Goal: Transaction & Acquisition: Subscribe to service/newsletter

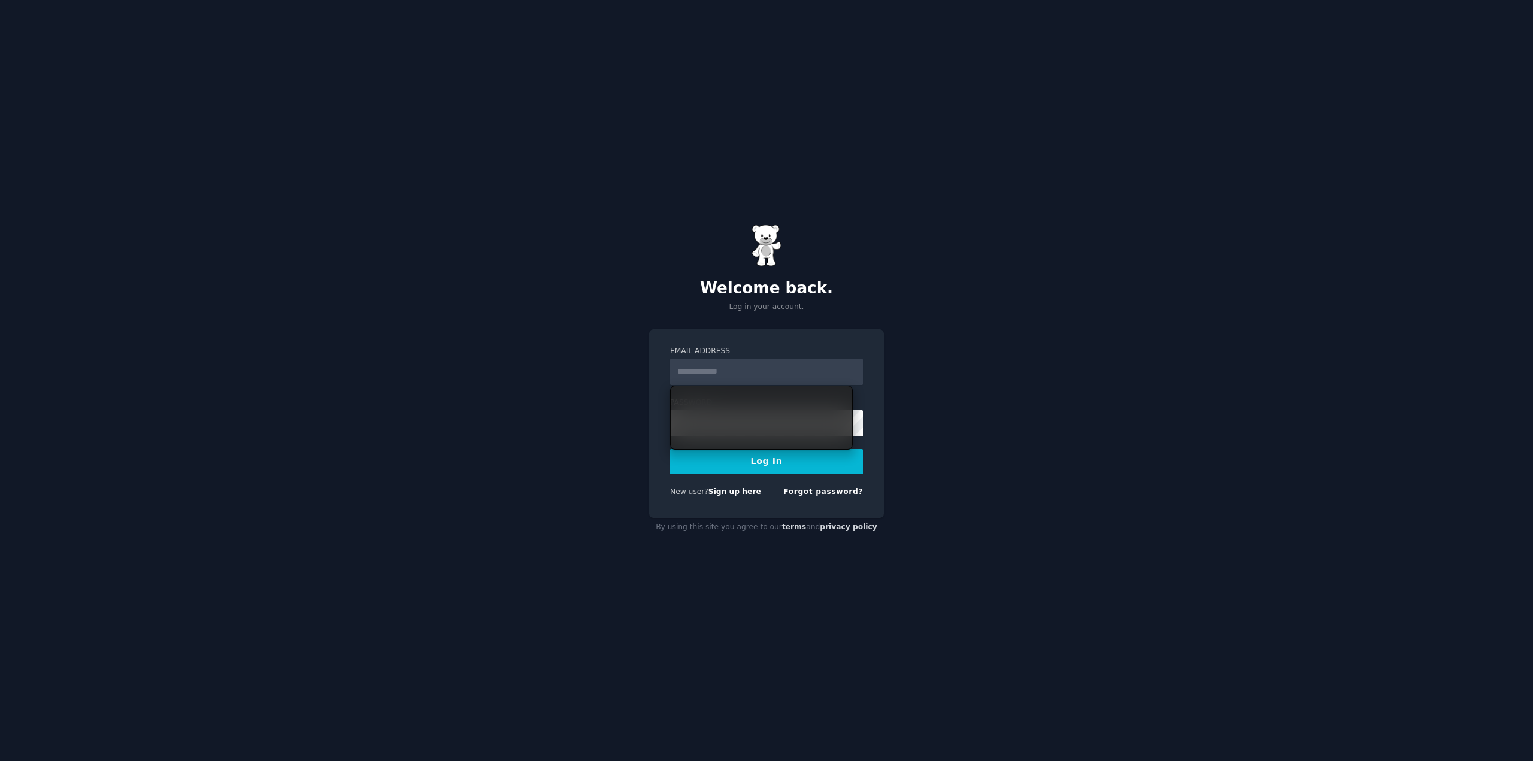
click at [731, 365] on input "Email Address" at bounding box center [766, 372] width 193 height 26
click at [733, 370] on input "Email Address" at bounding box center [766, 372] width 193 height 26
click at [733, 371] on input "Email Address" at bounding box center [766, 372] width 193 height 26
click at [762, 323] on div "Welcome back. Log in your account. Email Address Password Log In New user? Sign…" at bounding box center [766, 380] width 1533 height 761
click at [760, 356] on label "Email Address" at bounding box center [766, 351] width 193 height 11
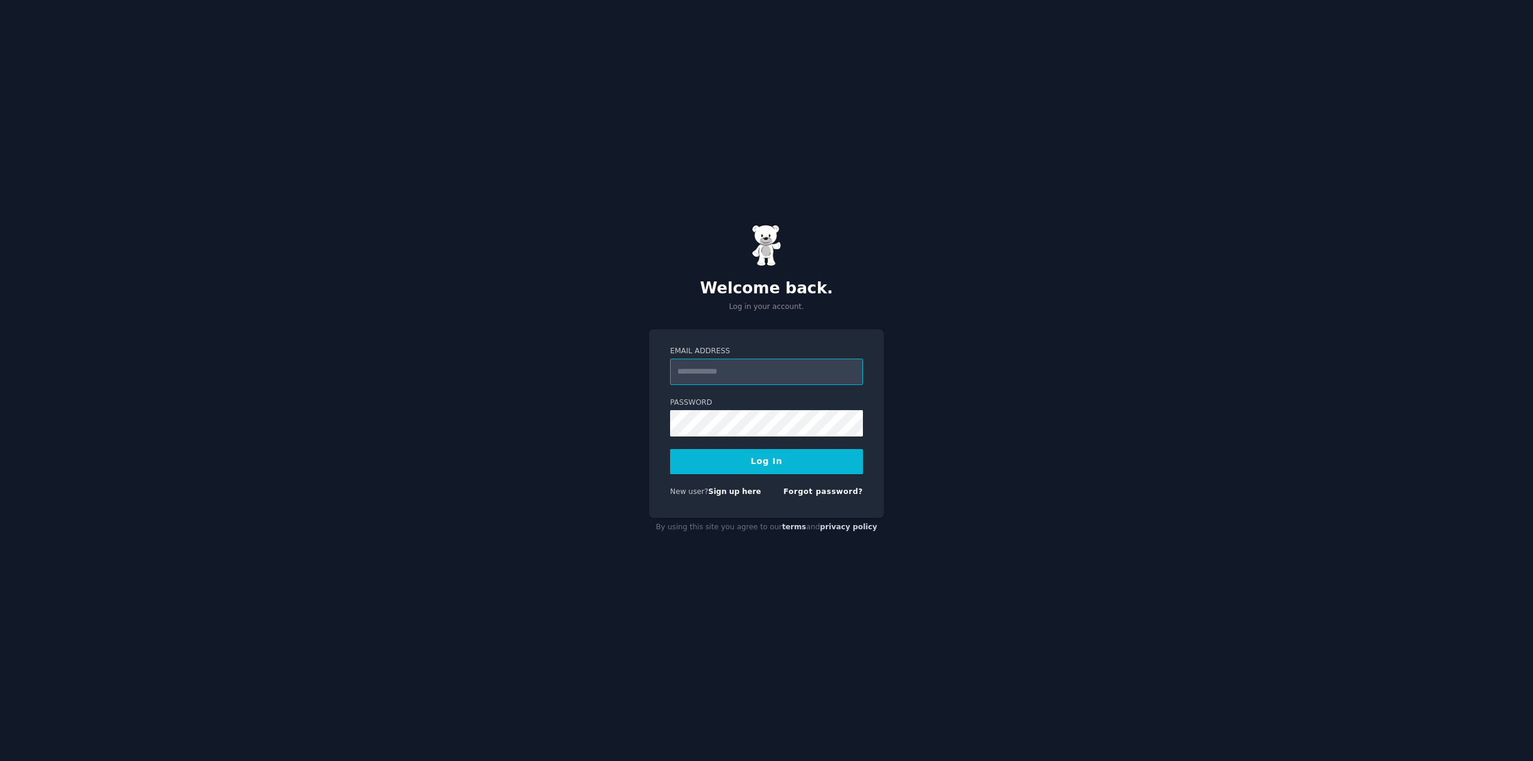
click at [760, 359] on input "Email Address" at bounding box center [766, 372] width 193 height 26
click at [794, 342] on div "Email Address Password Log In New user? Sign up here Forgot password?" at bounding box center [766, 423] width 235 height 189
click at [726, 494] on link "Sign up here" at bounding box center [734, 491] width 53 height 8
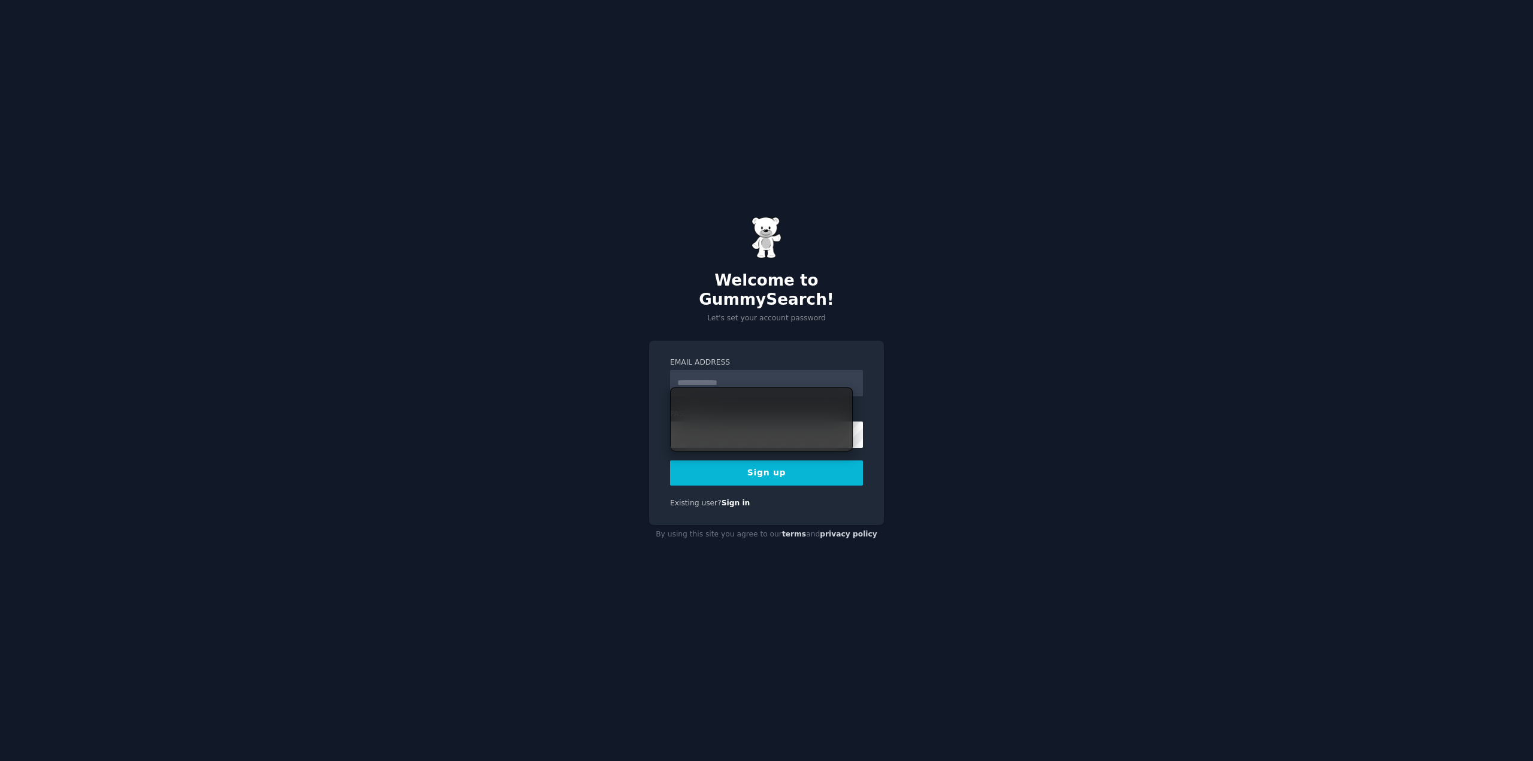
click at [1051, 145] on div "Welcome to GummySearch! Let's set your account password Email Address Password …" at bounding box center [766, 380] width 1533 height 761
click at [757, 370] on input "Email Address" at bounding box center [766, 383] width 193 height 26
click at [695, 341] on div "Email Address Password Sign up Existing user? Sign in" at bounding box center [766, 433] width 235 height 185
click at [728, 370] on input "Email Address" at bounding box center [766, 383] width 193 height 26
type input "**********"
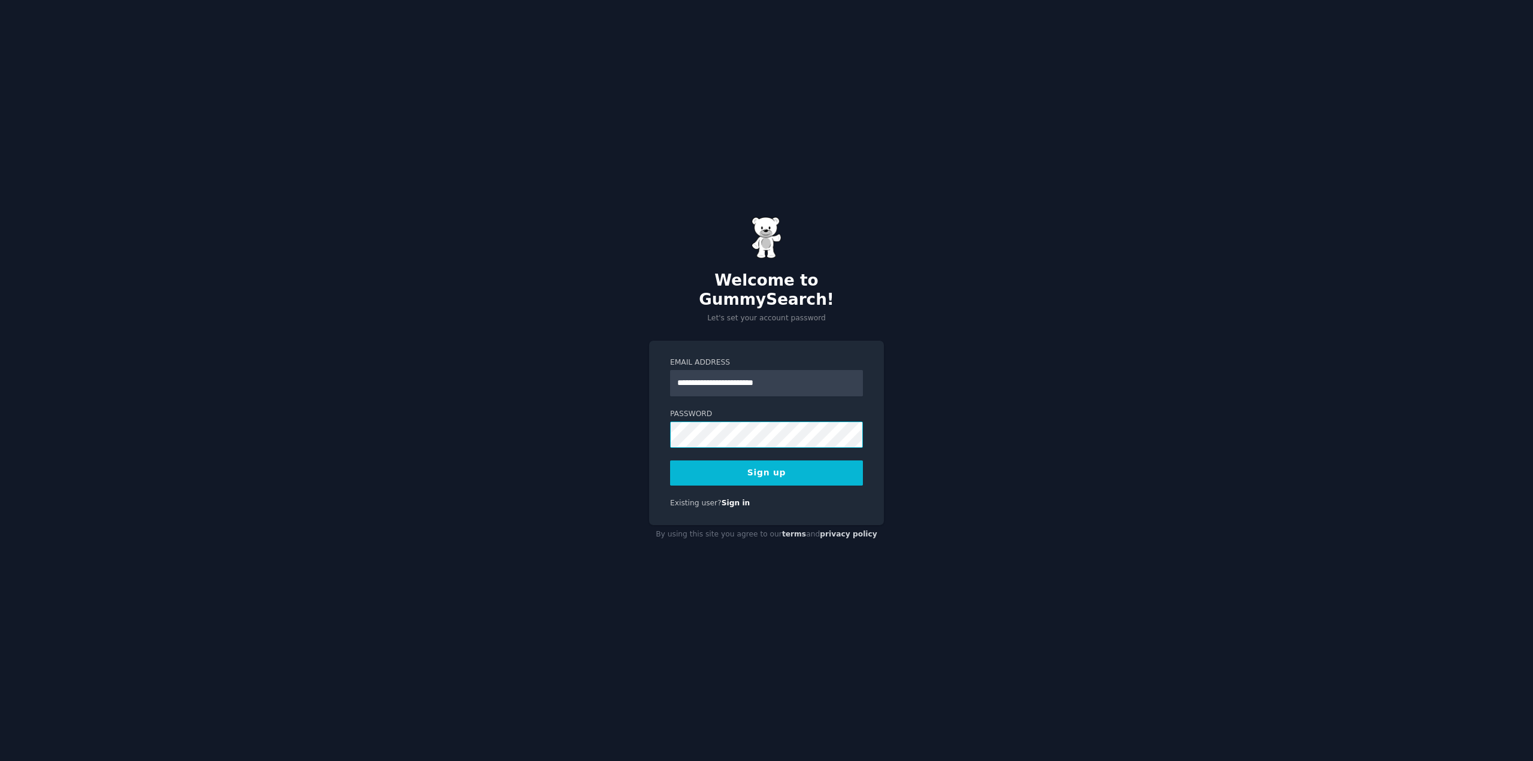
click at [670, 460] on button "Sign up" at bounding box center [766, 472] width 193 height 25
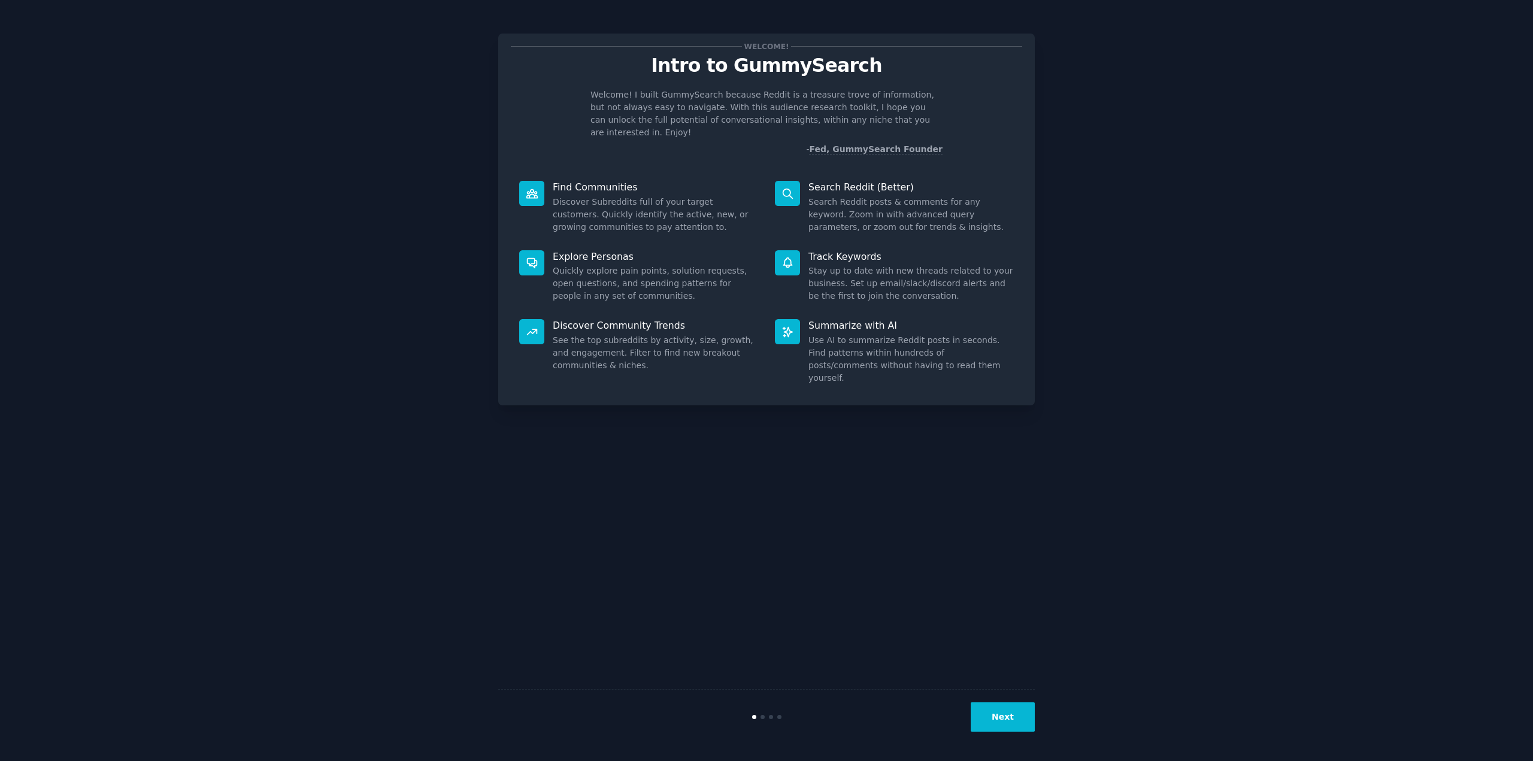
click at [1009, 716] on button "Next" at bounding box center [1003, 716] width 64 height 29
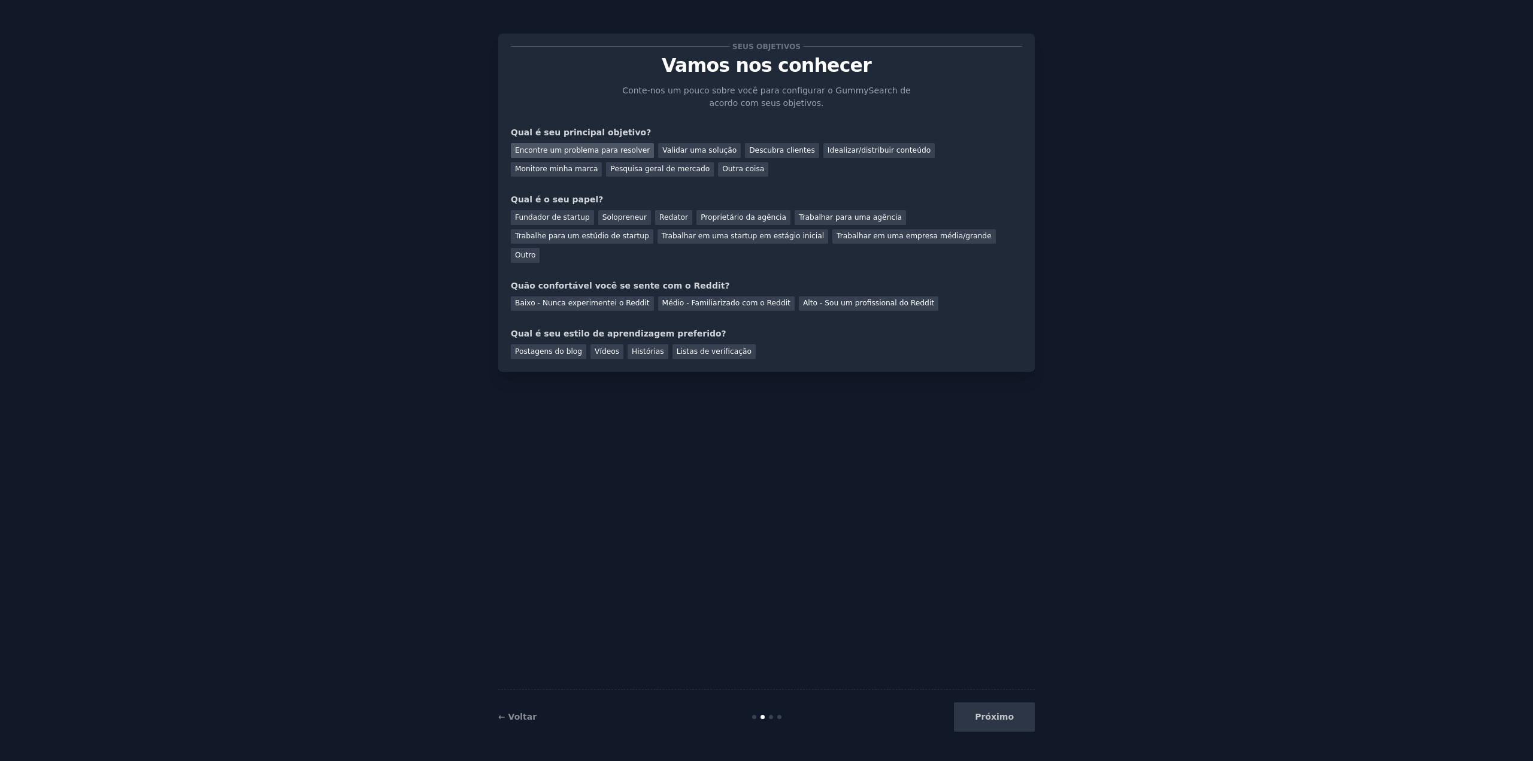
click at [610, 157] on div "Encontre um problema para resolver" at bounding box center [582, 150] width 143 height 15
click at [559, 220] on font "Fundador de startup" at bounding box center [552, 217] width 75 height 8
click at [707, 299] on font "Médio - Familiarizado com o Reddit" at bounding box center [726, 303] width 128 height 8
click at [598, 347] on font "Vídeos" at bounding box center [607, 351] width 25 height 8
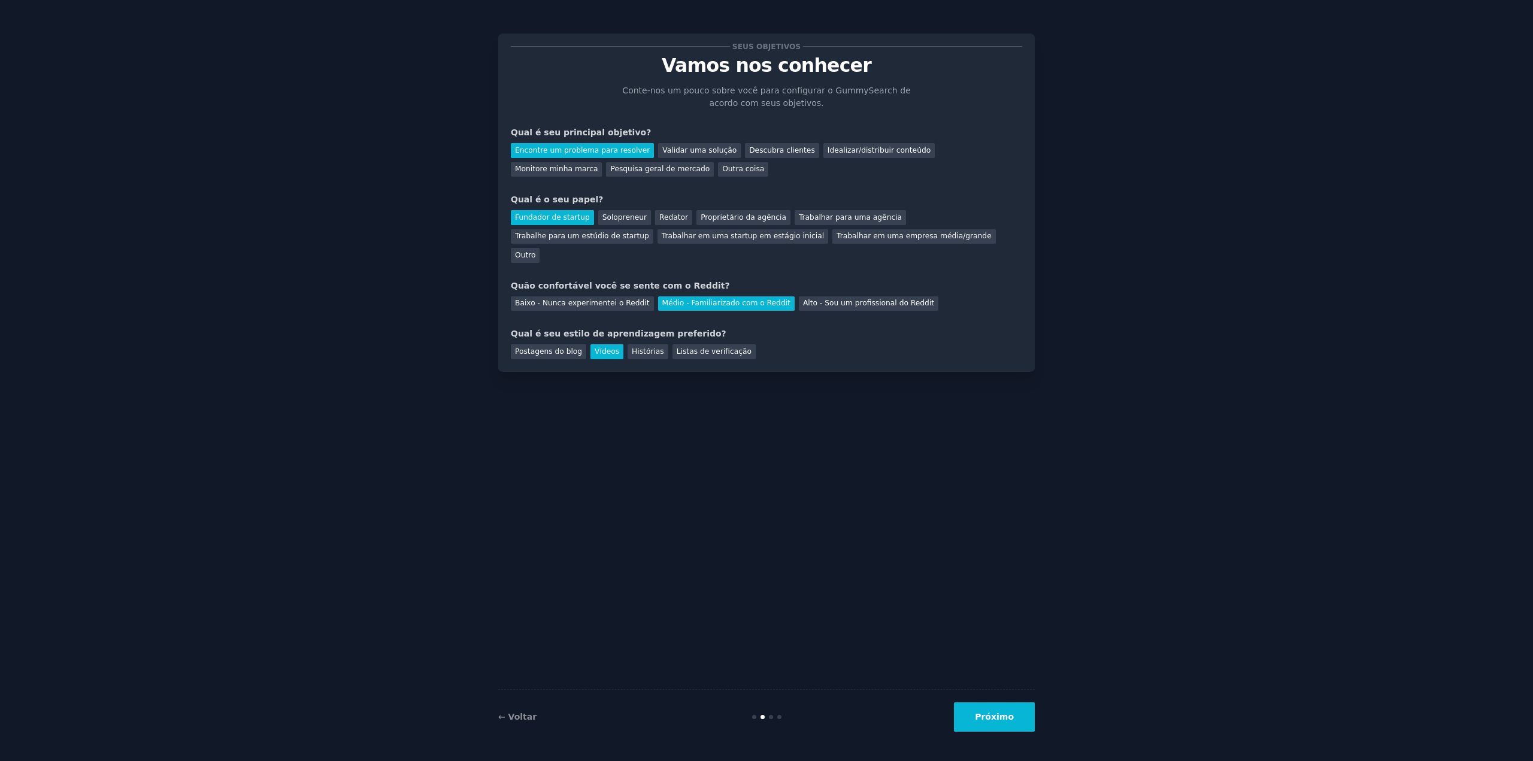
click at [1004, 716] on font "Próximo" at bounding box center [994, 717] width 39 height 10
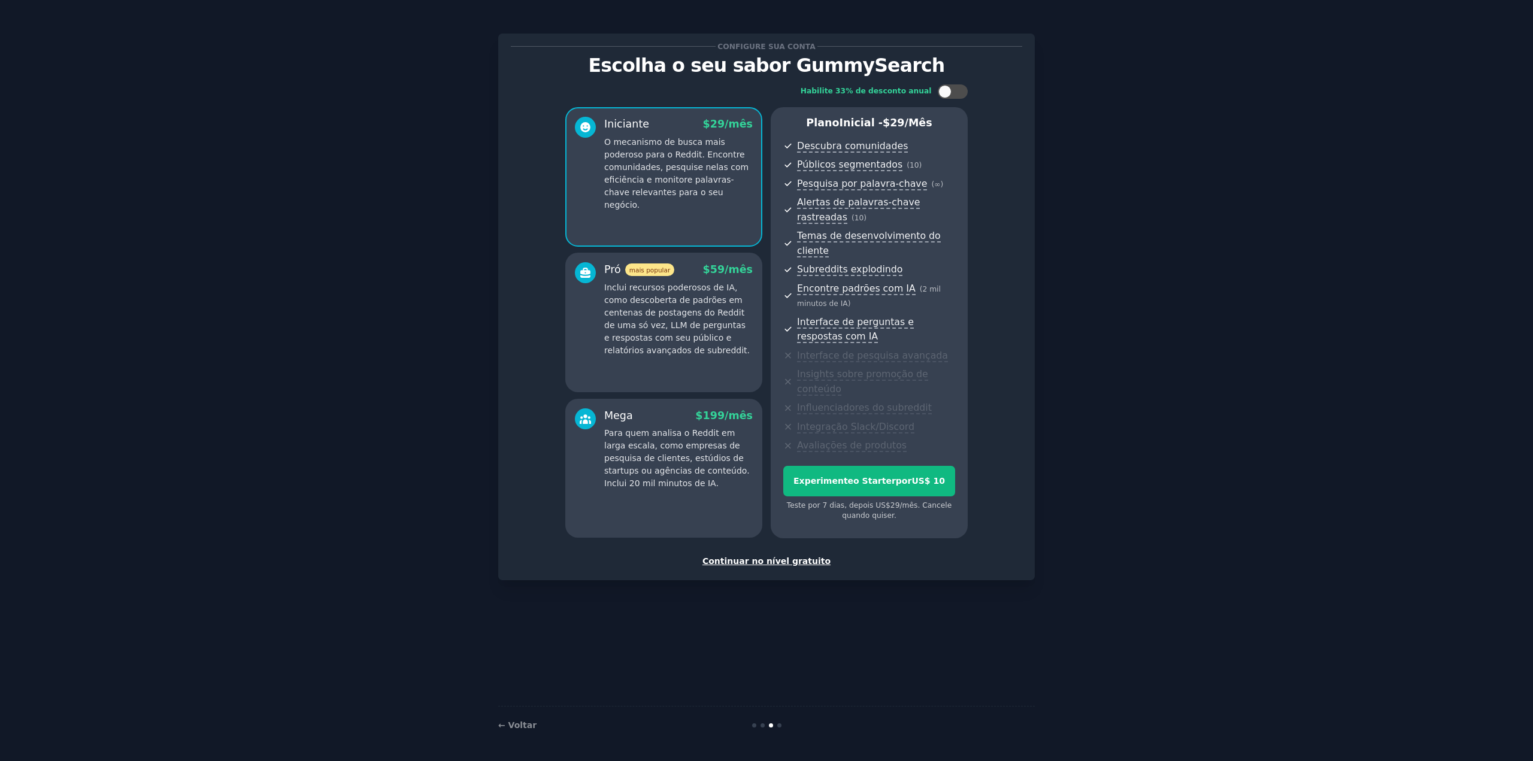
click at [784, 556] on font "Continuar no nível gratuito" at bounding box center [766, 561] width 128 height 10
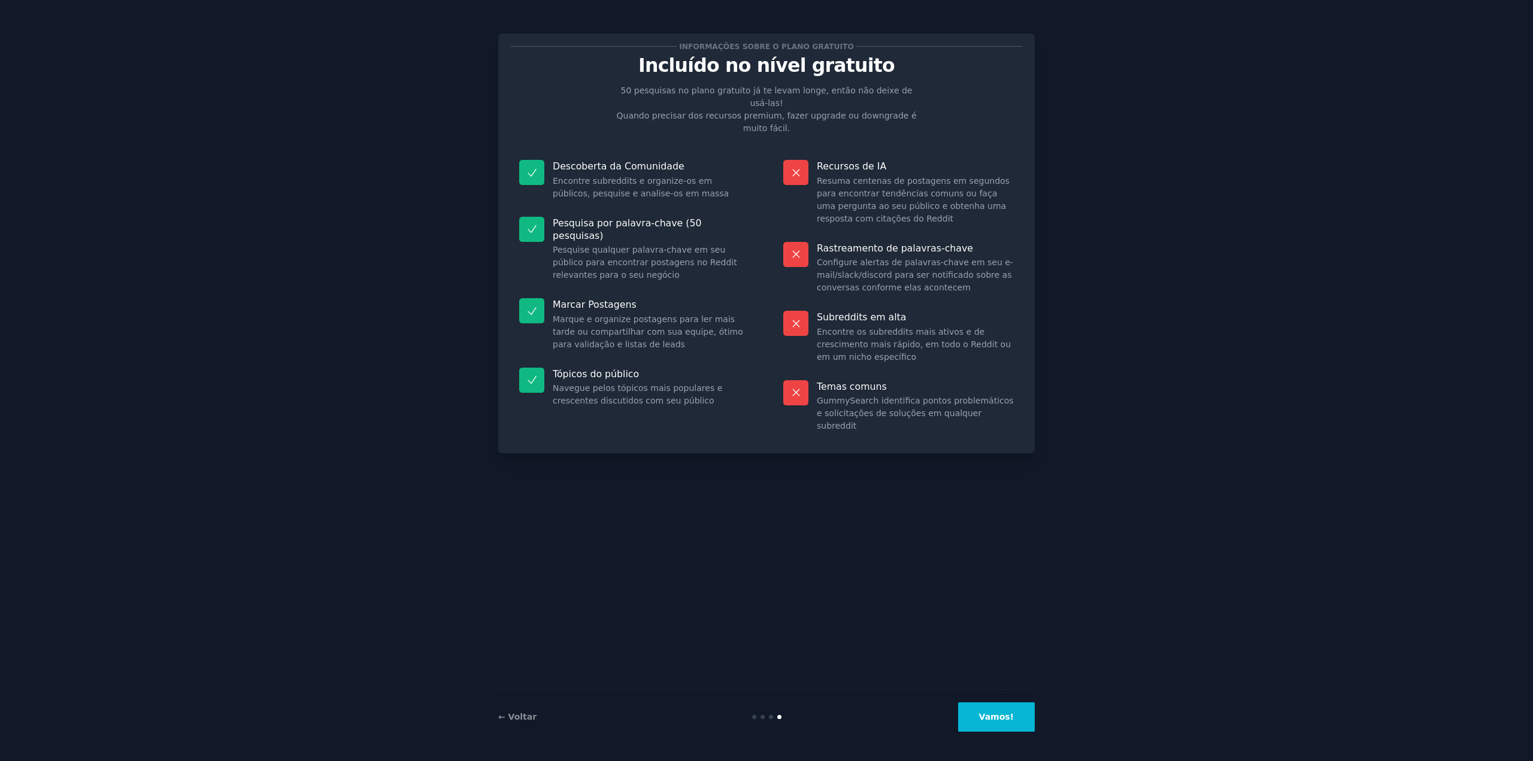
click at [1032, 711] on button "Vamos!" at bounding box center [996, 716] width 77 height 29
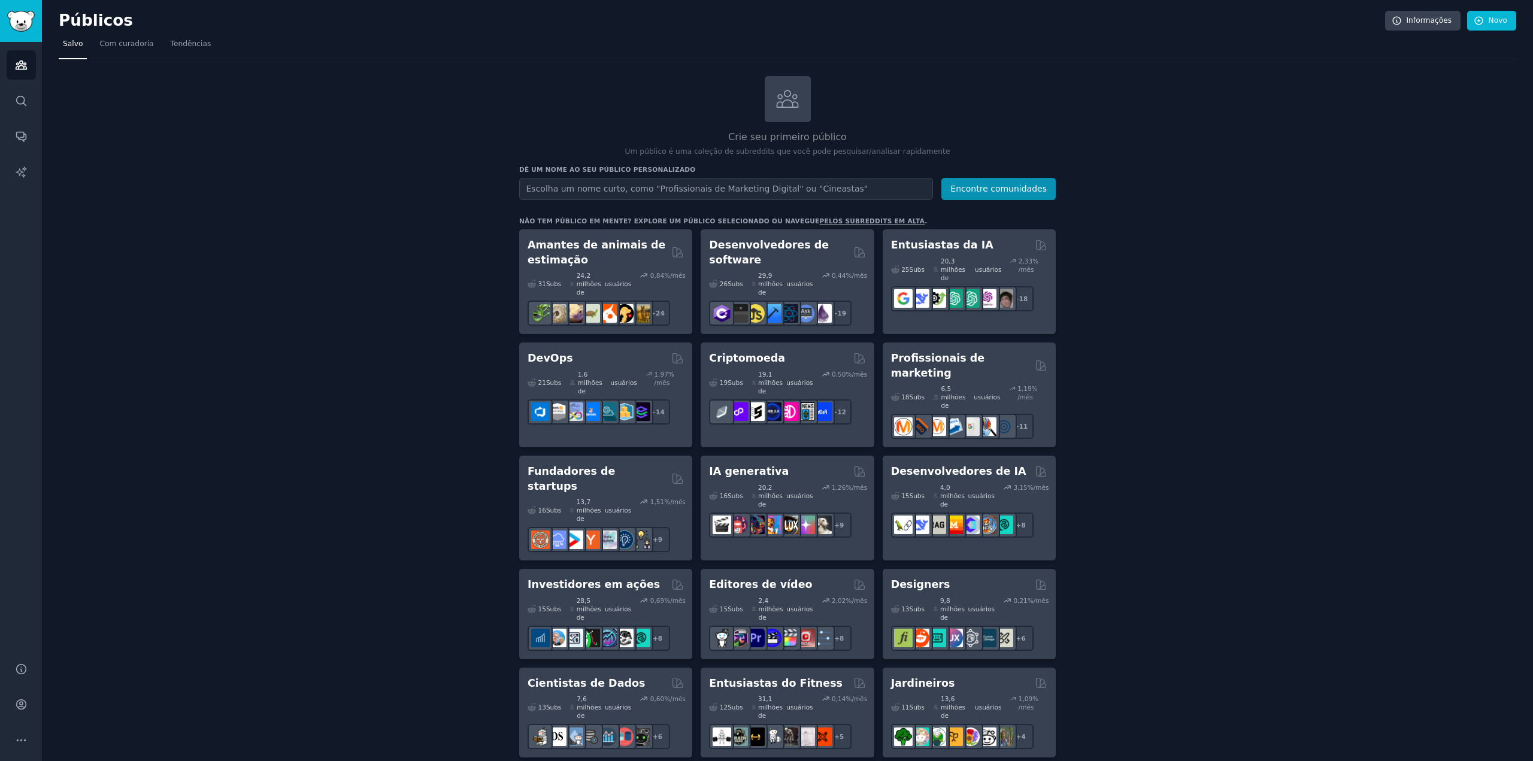
click at [642, 193] on input "text" at bounding box center [726, 189] width 414 height 22
type input "arquiteto"
click at [941, 178] on button "Encontre comunidades" at bounding box center [998, 189] width 114 height 22
